Goal: Task Accomplishment & Management: Manage account settings

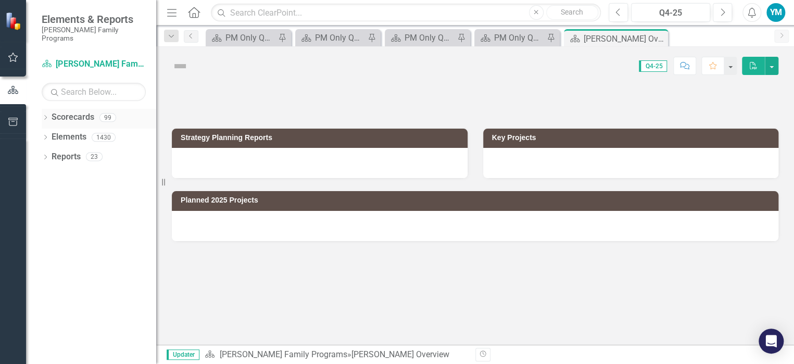
click at [49, 109] on div "Dropdown Scorecards 99" at bounding box center [99, 119] width 115 height 20
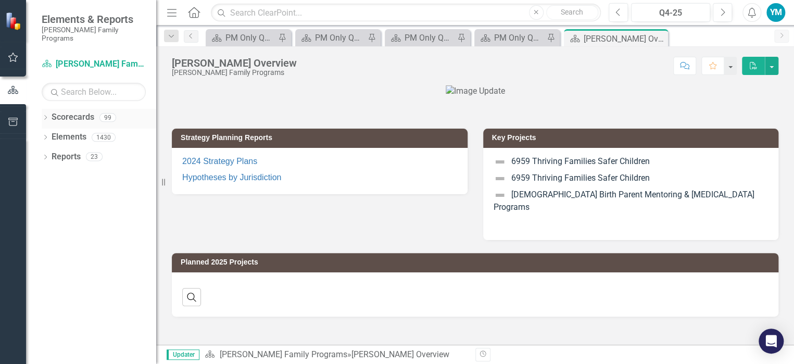
click at [49, 109] on div "Dropdown Scorecards 99" at bounding box center [99, 119] width 115 height 20
click at [77, 58] on link "Scorecard [PERSON_NAME] Family Programs" at bounding box center [94, 64] width 104 height 12
click at [48, 116] on icon "Dropdown" at bounding box center [45, 119] width 7 height 6
click at [62, 131] on link "[PERSON_NAME] Family Programs" at bounding box center [106, 137] width 99 height 12
click at [50, 134] on icon "Dropdown" at bounding box center [51, 137] width 8 height 6
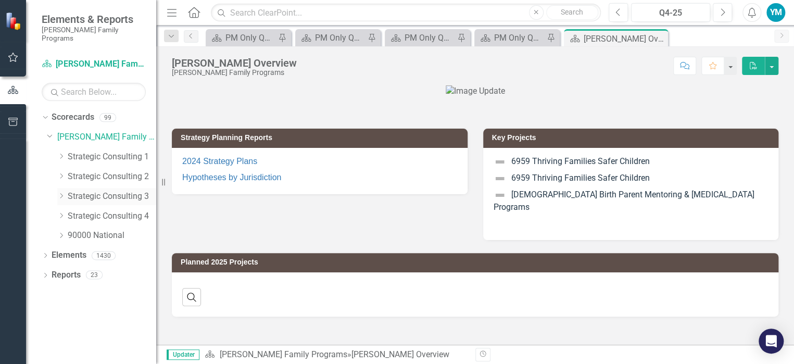
click at [64, 193] on icon "Dropdown" at bounding box center [61, 196] width 8 height 6
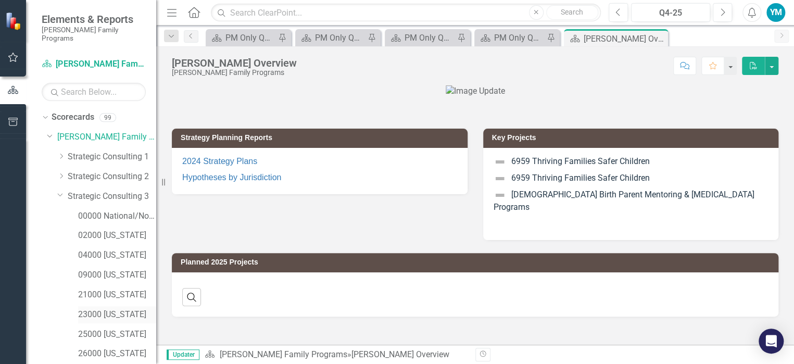
scroll to position [104, 0]
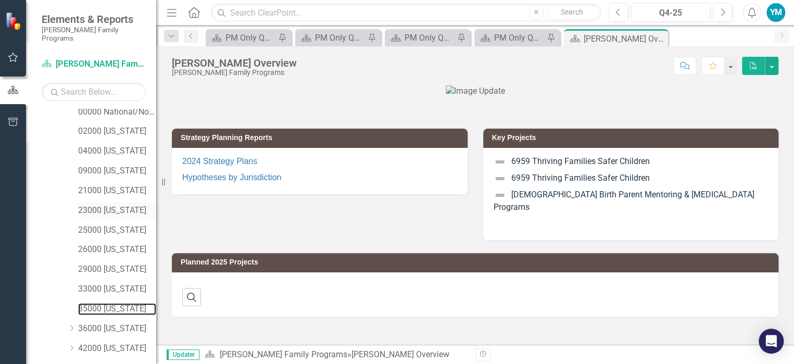
click at [110, 303] on link "35000 [US_STATE]" at bounding box center [117, 309] width 78 height 12
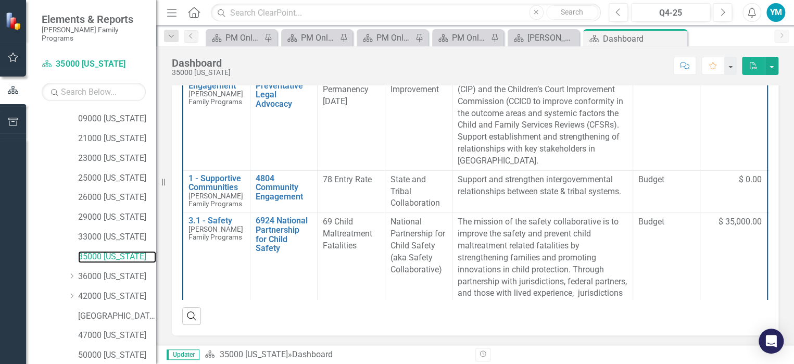
scroll to position [228, 0]
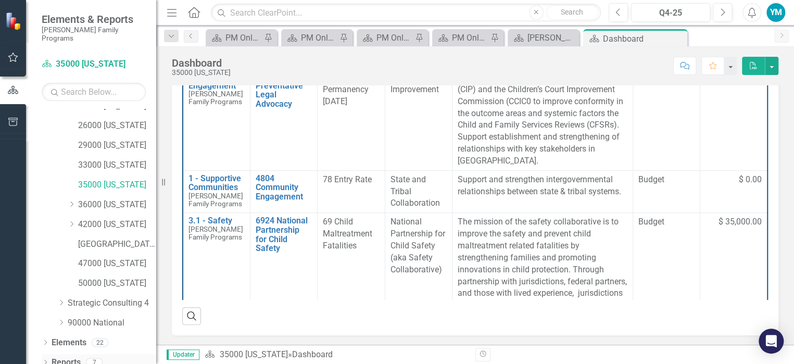
click at [48, 360] on icon "Dropdown" at bounding box center [45, 363] width 7 height 6
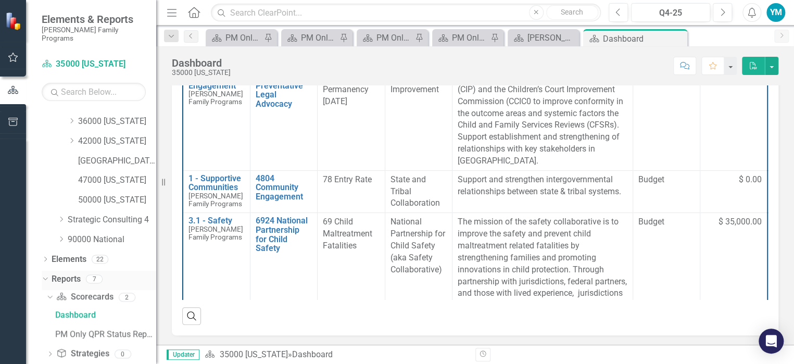
scroll to position [358, 0]
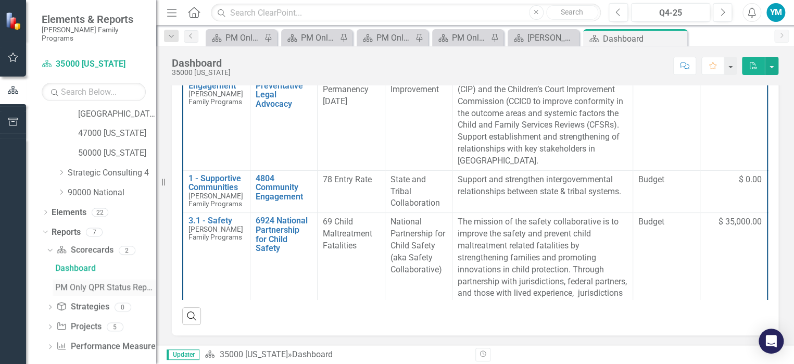
click at [99, 283] on div "PM Only QPR Status Report" at bounding box center [105, 287] width 101 height 9
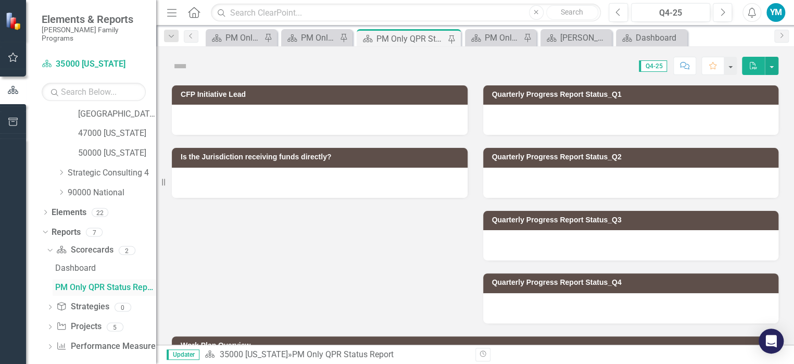
scroll to position [281, 0]
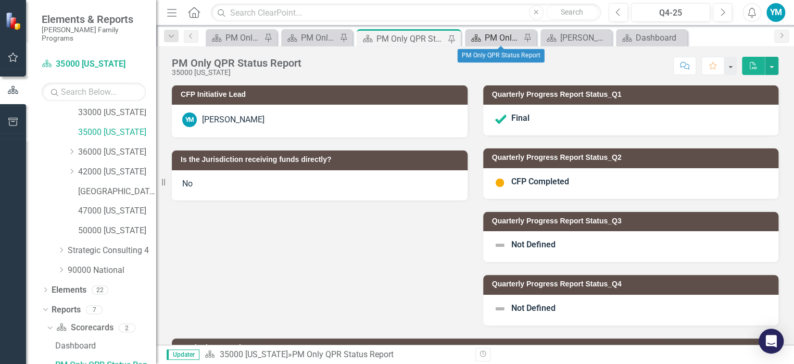
click at [498, 37] on div "PM Only QPR Status Report" at bounding box center [503, 37] width 36 height 13
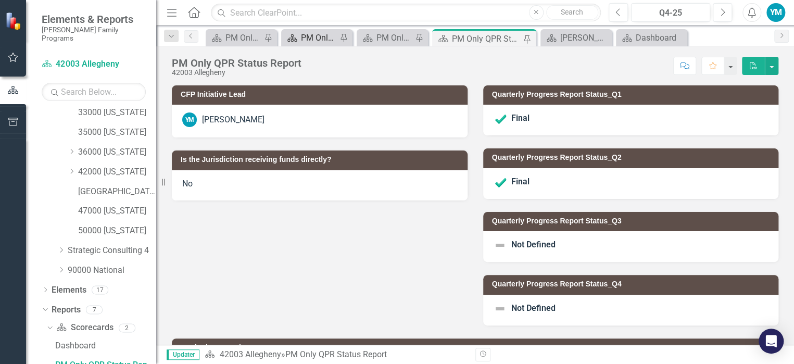
click at [315, 38] on div "PM Only QPR Status Report" at bounding box center [319, 37] width 36 height 13
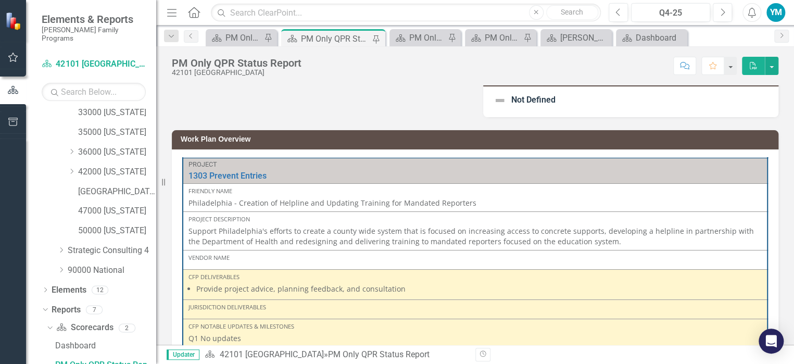
scroll to position [260, 0]
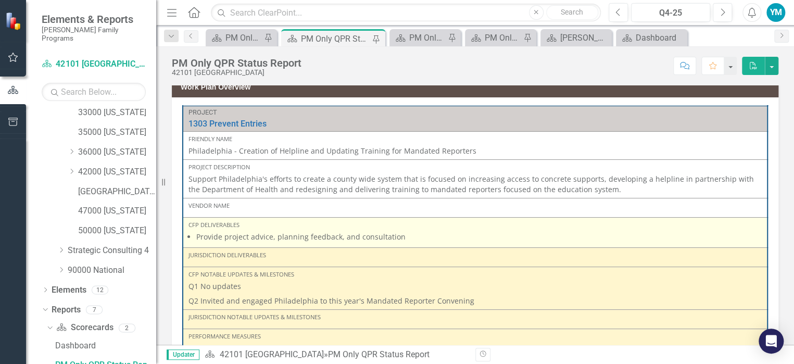
drag, startPoint x: 413, startPoint y: 238, endPoint x: 329, endPoint y: 240, distance: 83.9
click at [329, 240] on li "Provide project advice, planning feedback, and consultation" at bounding box center [479, 237] width 566 height 10
click at [356, 238] on li "Provide project advice, planning feedback, and consultation" at bounding box center [479, 237] width 566 height 10
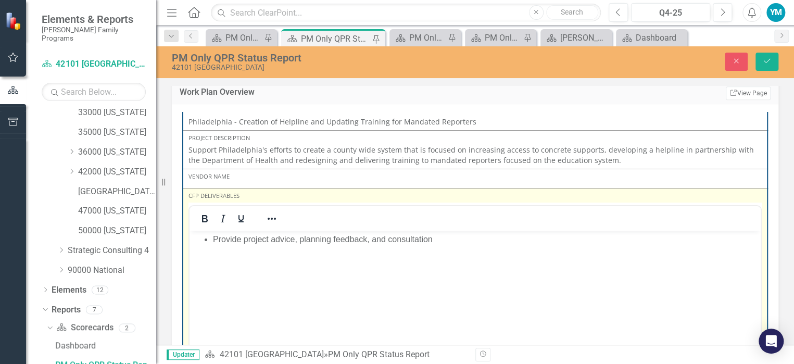
scroll to position [52, 0]
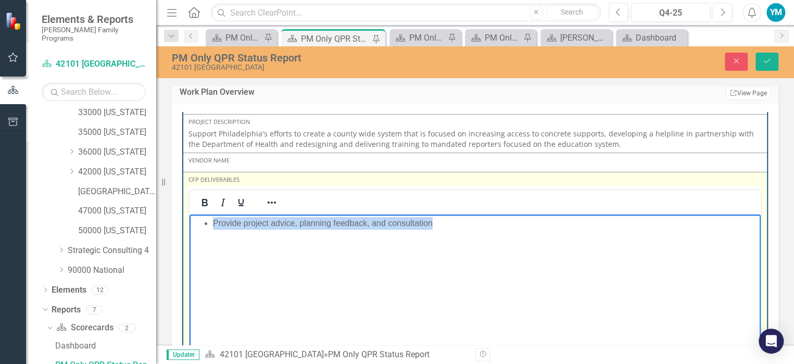
drag, startPoint x: 449, startPoint y: 224, endPoint x: 192, endPoint y: 223, distance: 257.3
click at [192, 223] on ul "Provide project advice, planning feedback, and consultation" at bounding box center [475, 223] width 566 height 13
copy li "Provide project advice, planning feedback, and consultation"
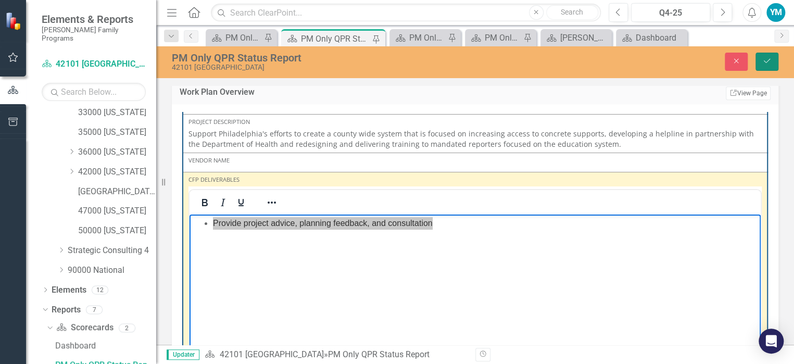
click at [765, 61] on icon "Save" at bounding box center [767, 60] width 9 height 7
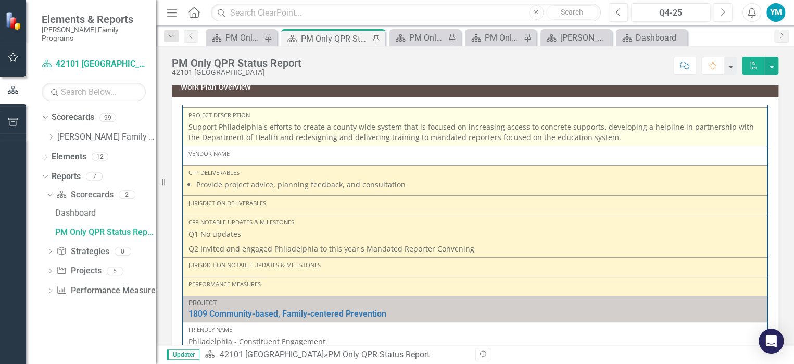
click at [473, 137] on p "Support Philadelphia's efforts to create a county wide system that is focused o…" at bounding box center [475, 132] width 573 height 21
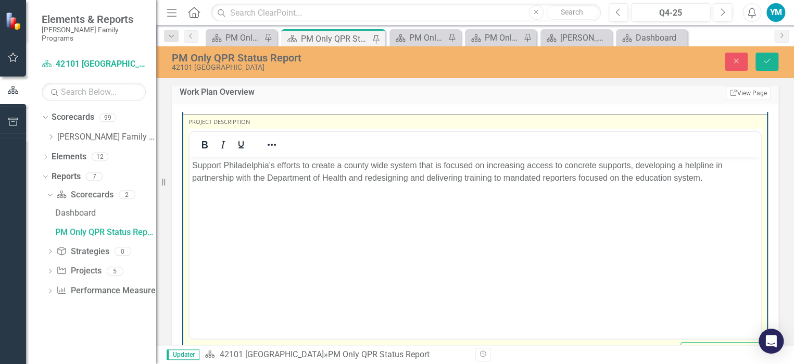
scroll to position [0, 0]
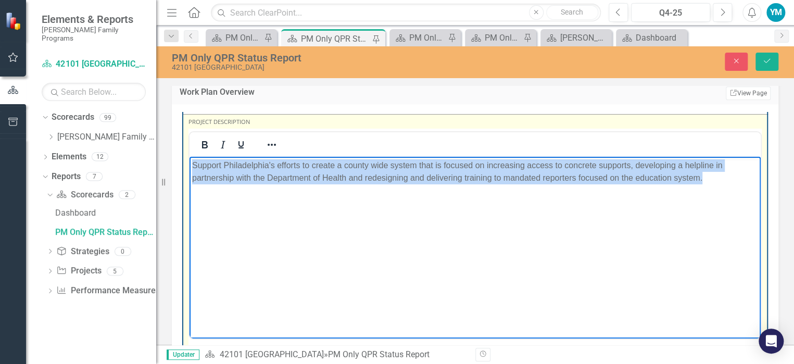
drag, startPoint x: 720, startPoint y: 179, endPoint x: 74, endPoint y: 171, distance: 645.9
click at [190, 171] on html "Support Philadelphia's efforts to create a county wide system that is focused o…" at bounding box center [475, 235] width 571 height 156
copy p "Support Philadelphia's efforts to create a county wide system that is focused o…"
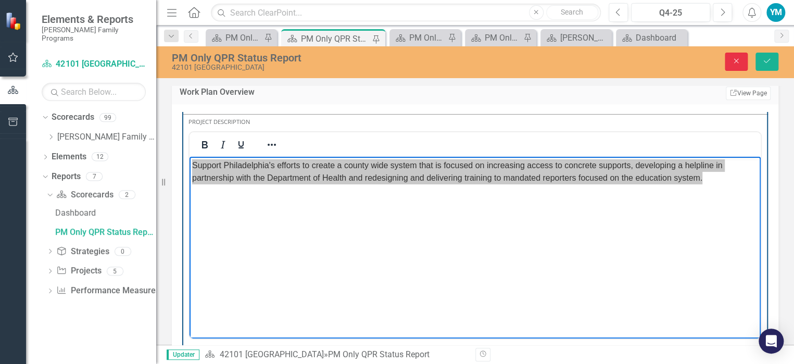
click at [729, 60] on button "Close" at bounding box center [736, 62] width 23 height 18
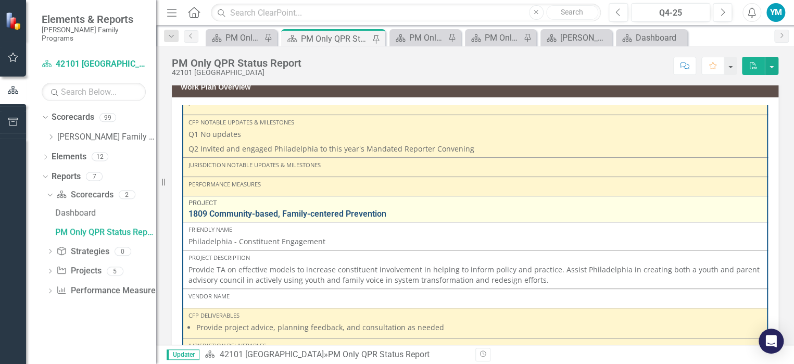
scroll to position [208, 0]
